Goal: Task Accomplishment & Management: Use online tool/utility

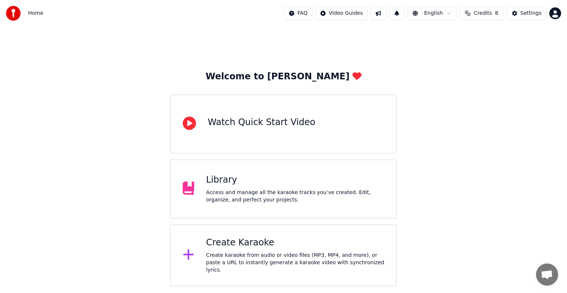
click at [295, 252] on div "Create Karaoke Create karaoke from audio or video files (MP3, MP4, and more), o…" at bounding box center [295, 255] width 178 height 37
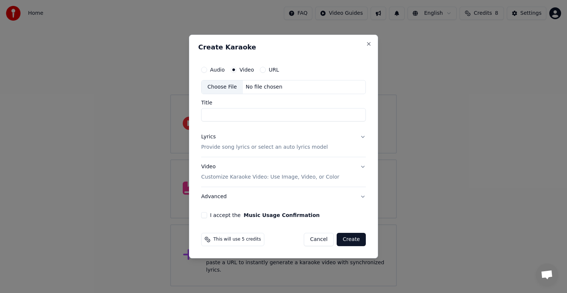
click at [362, 136] on button "Lyrics Provide song lyrics or select an auto lyrics model" at bounding box center [283, 142] width 165 height 30
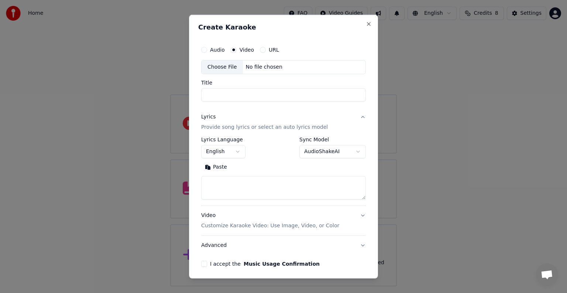
click at [357, 117] on button "Lyrics Provide song lyrics or select an auto lyrics model" at bounding box center [283, 122] width 165 height 30
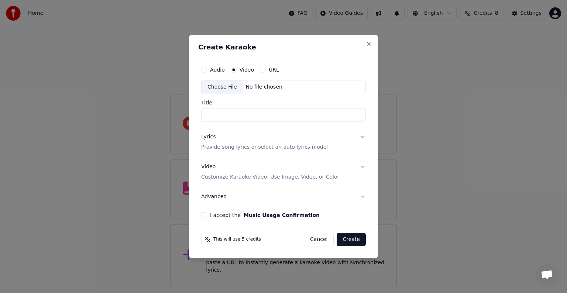
click at [226, 112] on input "Title" at bounding box center [283, 114] width 165 height 13
click at [228, 90] on div "Choose File" at bounding box center [222, 86] width 41 height 13
type input "**********"
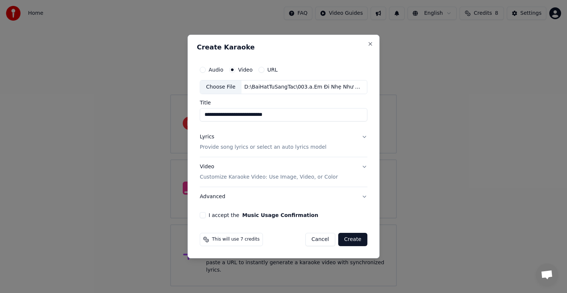
click at [362, 134] on button "Lyrics Provide song lyrics or select an auto lyrics model" at bounding box center [284, 142] width 168 height 30
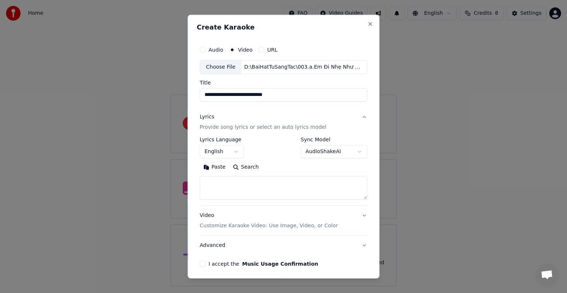
click at [233, 153] on button "English" at bounding box center [222, 151] width 44 height 13
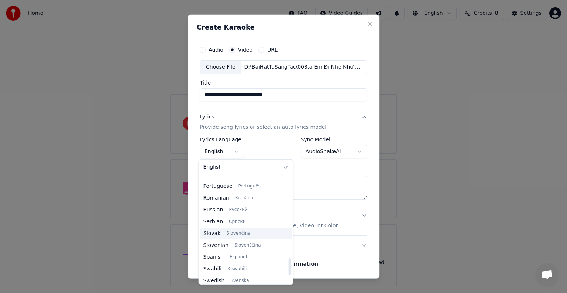
scroll to position [567, 0]
select select "**"
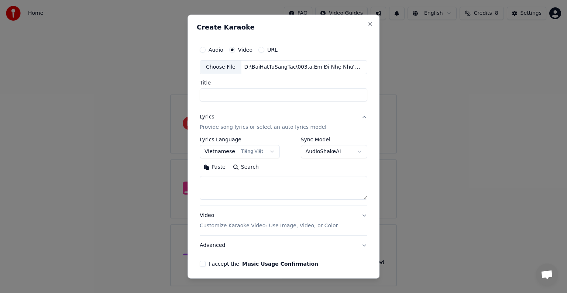
select select
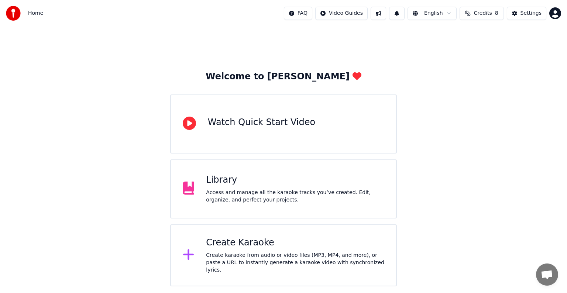
click at [260, 245] on div "Create Karaoke" at bounding box center [295, 243] width 178 height 12
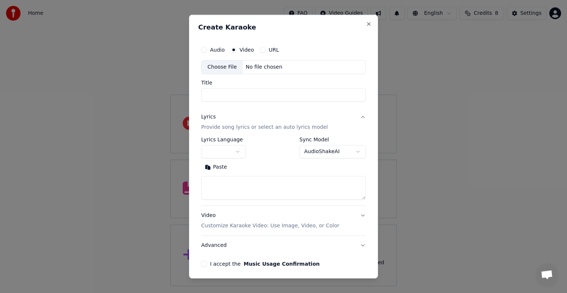
click at [230, 62] on div "Choose File" at bounding box center [222, 67] width 41 height 13
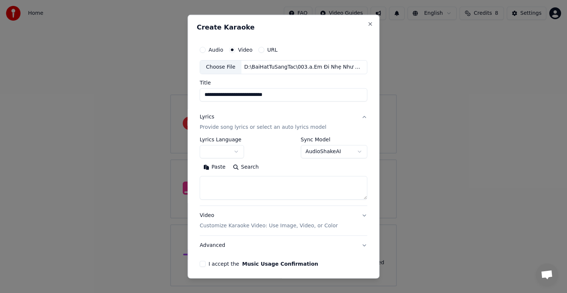
type input "**********"
click at [232, 151] on body "**********" at bounding box center [283, 143] width 567 height 287
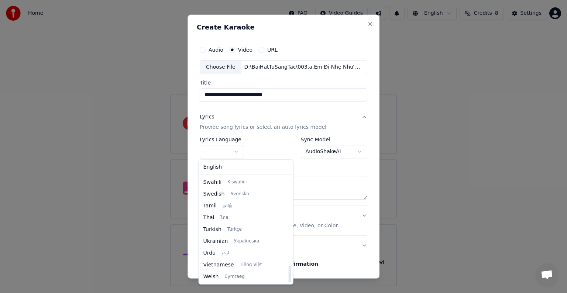
select select "**"
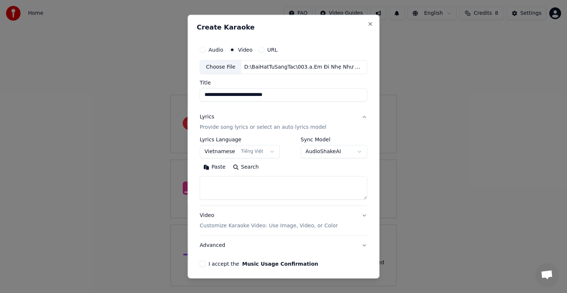
click at [218, 179] on textarea at bounding box center [284, 188] width 168 height 24
click at [223, 191] on textarea at bounding box center [284, 188] width 168 height 24
paste textarea "**********"
drag, startPoint x: 230, startPoint y: 189, endPoint x: 202, endPoint y: 188, distance: 27.3
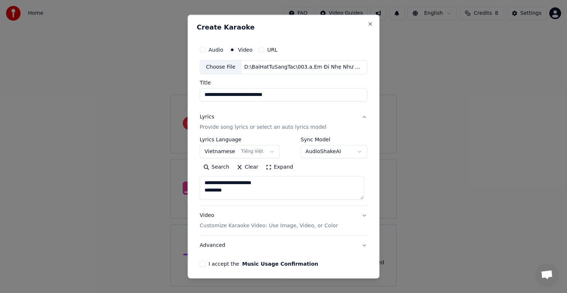
click at [202, 188] on textarea at bounding box center [282, 188] width 164 height 24
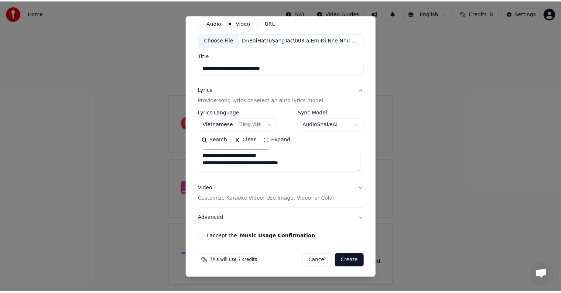
scroll to position [28, 0]
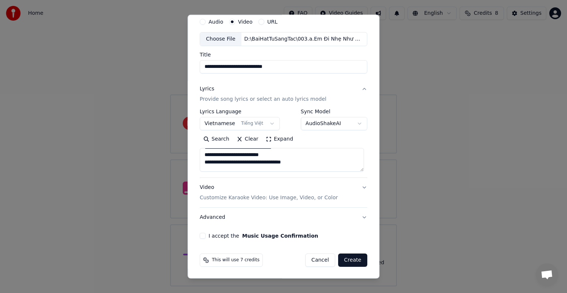
type textarea "**********"
click at [210, 233] on label "I accept the Music Usage Confirmation" at bounding box center [264, 235] width 110 height 5
click at [206, 233] on button "I accept the Music Usage Confirmation" at bounding box center [203, 236] width 6 height 6
click at [356, 260] on button "Create" at bounding box center [352, 260] width 29 height 13
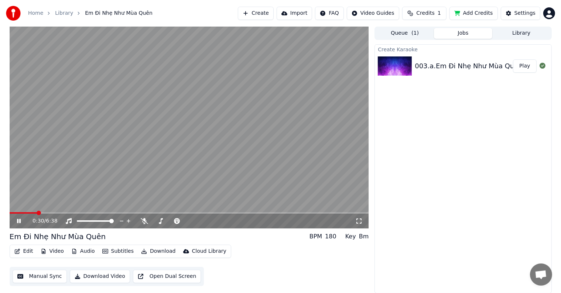
click at [157, 251] on button "Download" at bounding box center [158, 251] width 41 height 10
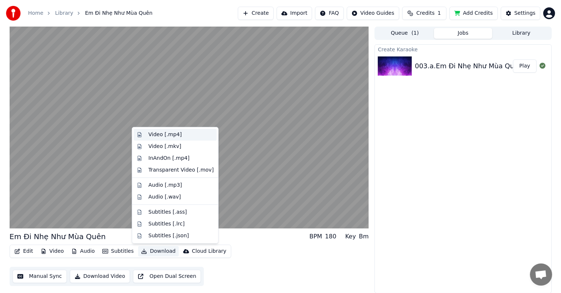
click at [174, 134] on div "Video [.mp4]" at bounding box center [164, 134] width 33 height 7
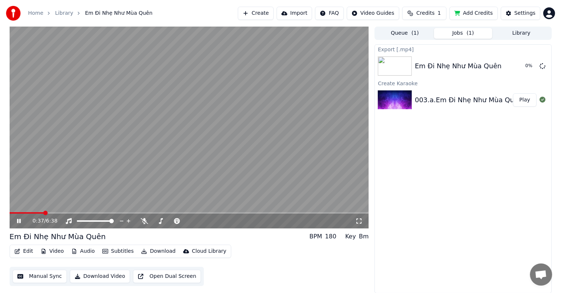
click at [19, 219] on icon at bounding box center [24, 221] width 17 height 6
click at [154, 247] on button "Download" at bounding box center [158, 251] width 41 height 10
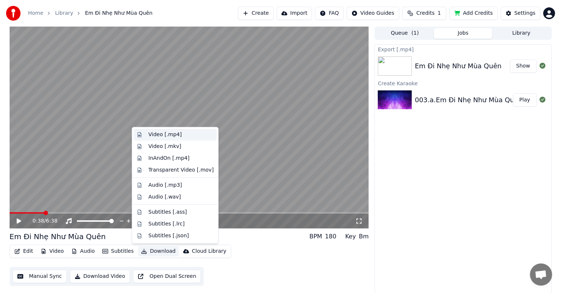
click at [173, 134] on div "Video [.mp4]" at bounding box center [164, 134] width 33 height 7
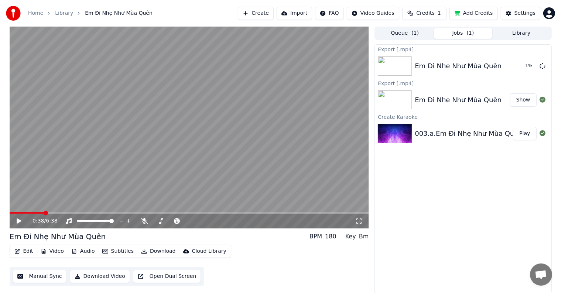
click at [531, 103] on button "Show" at bounding box center [523, 99] width 27 height 13
click at [54, 253] on button "Video" at bounding box center [52, 251] width 29 height 10
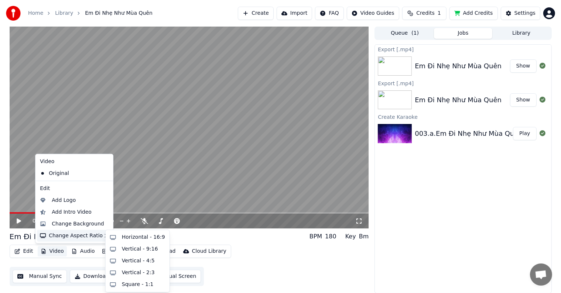
click at [103, 233] on icon at bounding box center [106, 236] width 6 height 6
click at [137, 247] on div "Vertical - 9:16" at bounding box center [140, 249] width 36 height 7
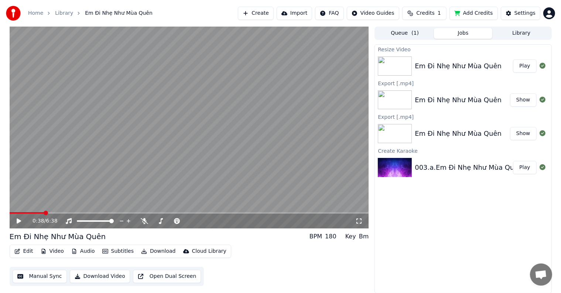
click at [443, 64] on div "Em Đi Nhẹ Như Mùa Quên" at bounding box center [458, 66] width 87 height 10
click at [531, 68] on button "Play" at bounding box center [524, 65] width 23 height 13
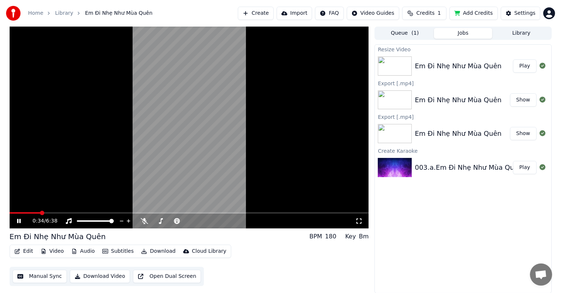
click at [25, 223] on icon at bounding box center [24, 221] width 17 height 6
click at [17, 222] on icon at bounding box center [19, 221] width 4 height 5
click at [298, 147] on video at bounding box center [189, 128] width 359 height 202
click at [527, 10] on div "Settings" at bounding box center [524, 13] width 21 height 7
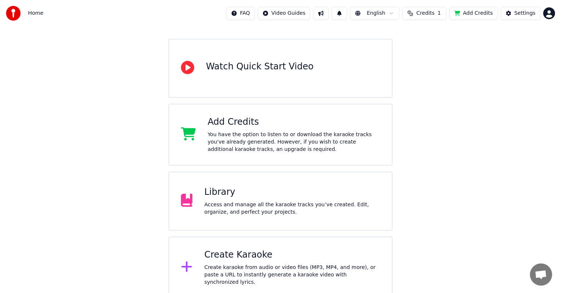
scroll to position [58, 0]
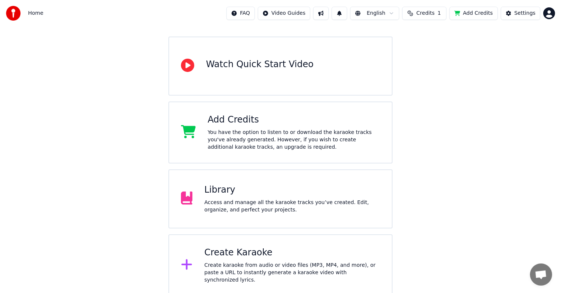
click at [245, 269] on div "Create karaoke from audio or video files (MP3, MP4, and more), or paste a URL t…" at bounding box center [292, 273] width 176 height 22
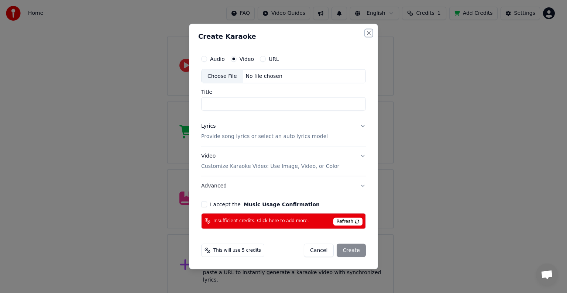
click at [367, 32] on button "Close" at bounding box center [369, 33] width 6 height 6
